Goal: Information Seeking & Learning: Learn about a topic

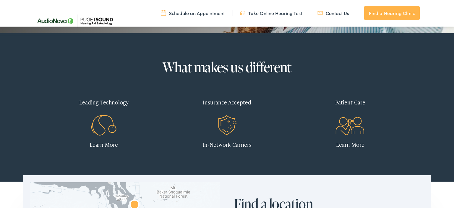
scroll to position [219, 0]
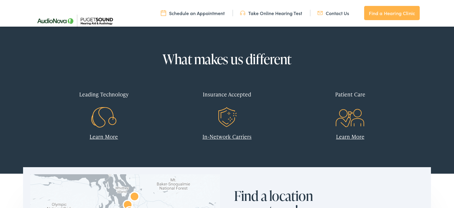
click at [234, 137] on link "In-Network Carriers" at bounding box center [227, 136] width 49 height 7
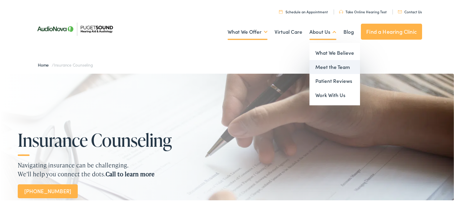
click at [331, 64] on link "Meet the Team" at bounding box center [335, 67] width 51 height 14
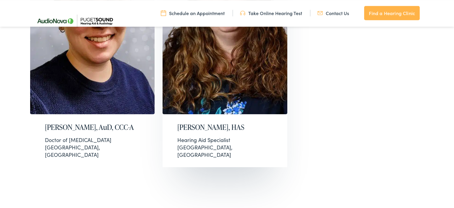
scroll to position [1156, 0]
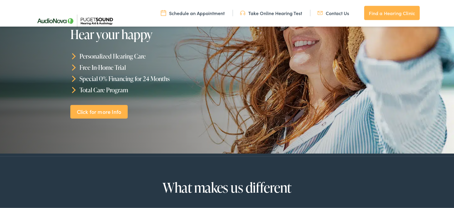
scroll to position [93, 0]
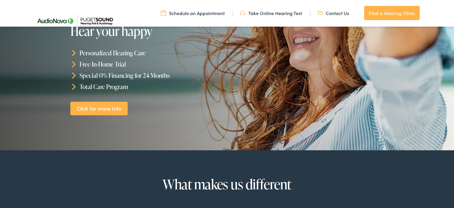
click at [114, 107] on link "Click for more Info" at bounding box center [98, 108] width 57 height 14
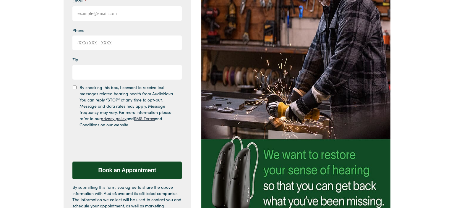
scroll to position [187, 0]
